Goal: Task Accomplishment & Management: Use online tool/utility

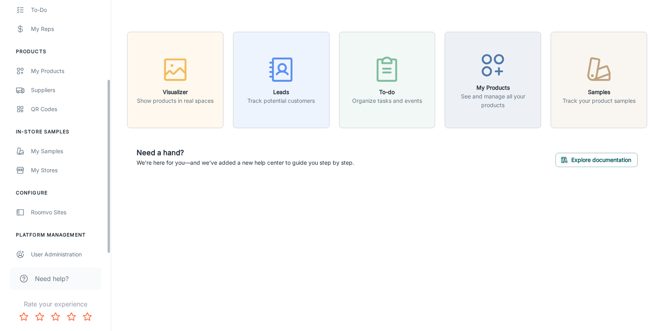
scroll to position [120, 0]
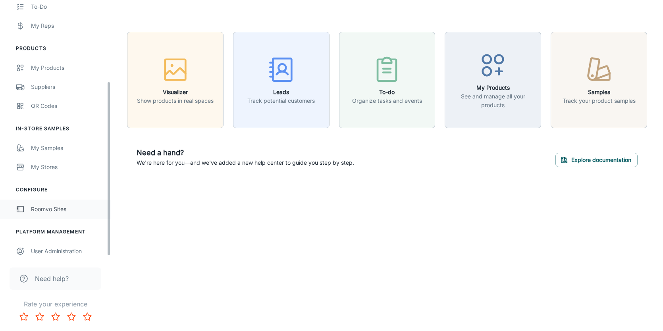
click at [58, 217] on link "Roomvo Sites" at bounding box center [55, 209] width 111 height 19
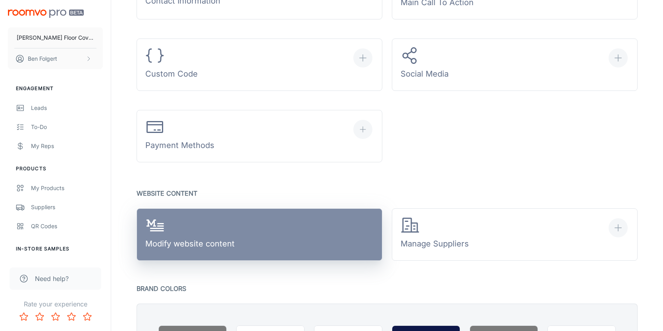
scroll to position [359, 0]
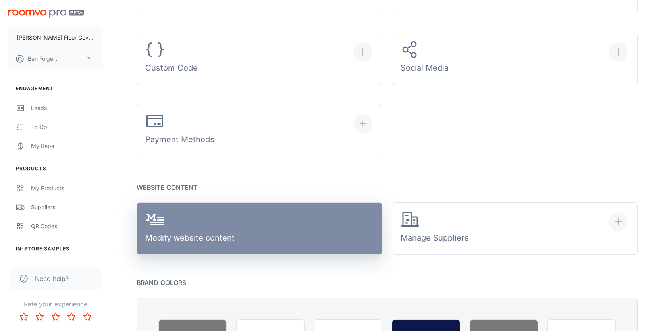
click at [275, 231] on link "Modify website content" at bounding box center [260, 228] width 246 height 52
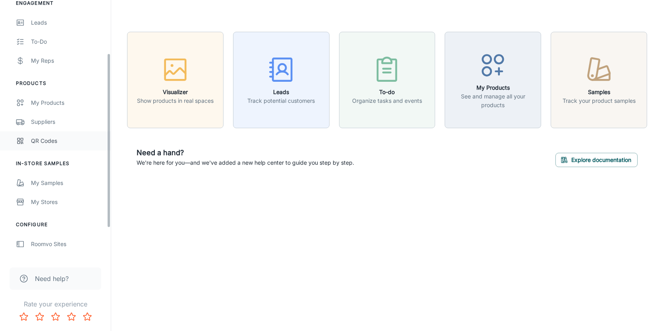
scroll to position [87, 0]
click at [42, 243] on div "Roomvo Sites" at bounding box center [67, 242] width 72 height 9
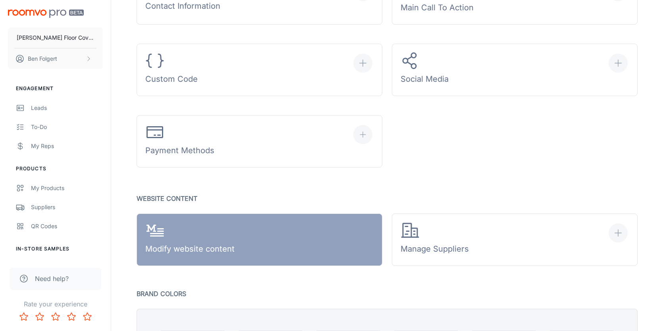
scroll to position [365, 0]
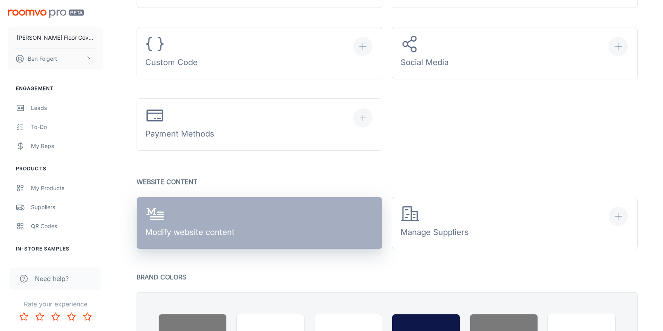
click at [266, 218] on link "Modify website content" at bounding box center [260, 223] width 246 height 52
